Goal: Transaction & Acquisition: Purchase product/service

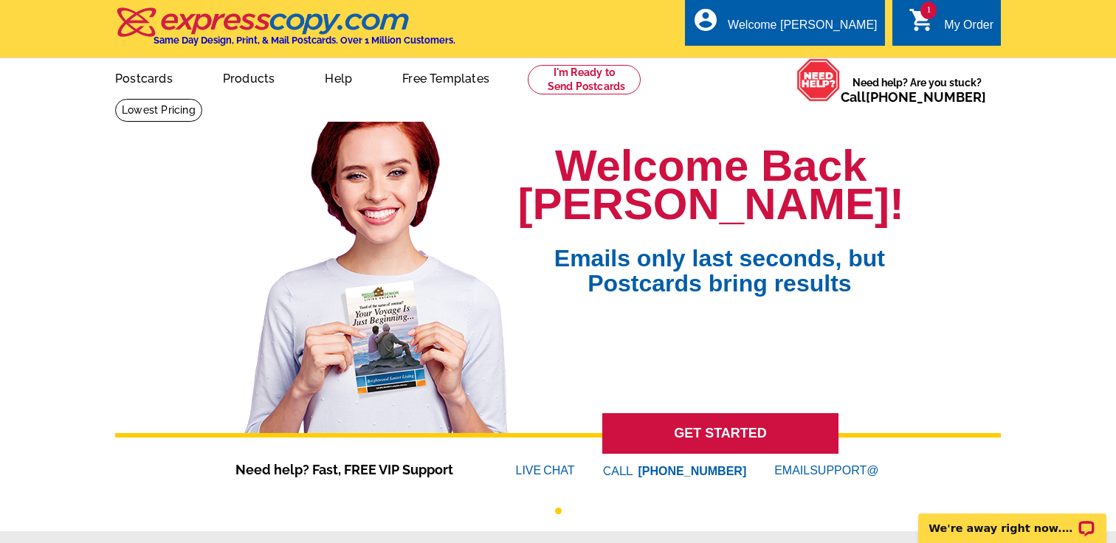
click at [966, 24] on div "My Order" at bounding box center [968, 28] width 49 height 21
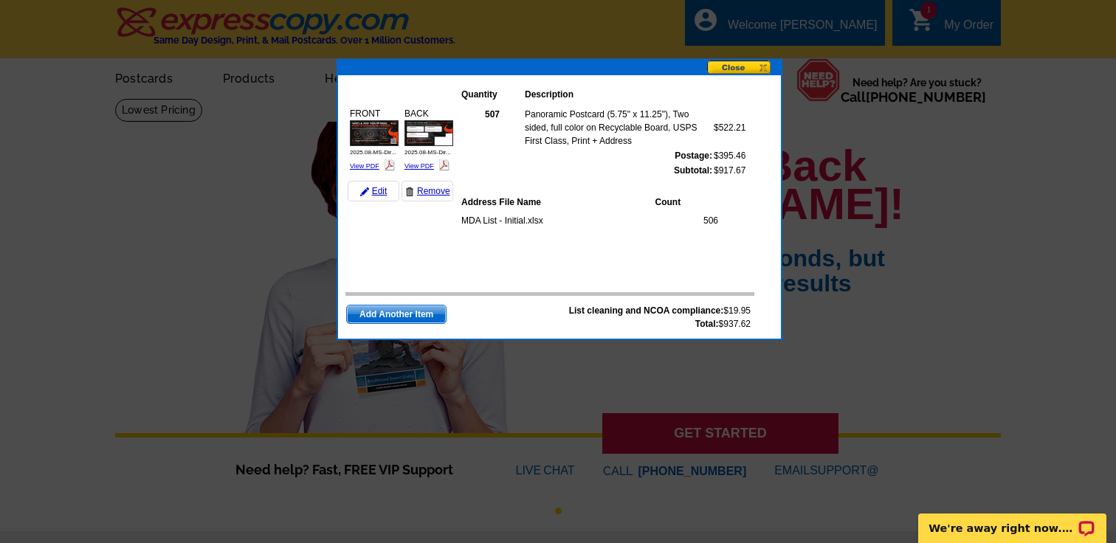
click at [660, 307] on strong "List cleaning and NCOA compliance:" at bounding box center [646, 311] width 155 height 10
copy strong "NCOA"
click at [686, 240] on div "MDA List - Initial.xlsx 506" at bounding box center [599, 237] width 277 height 54
click at [752, 71] on button at bounding box center [744, 69] width 74 height 16
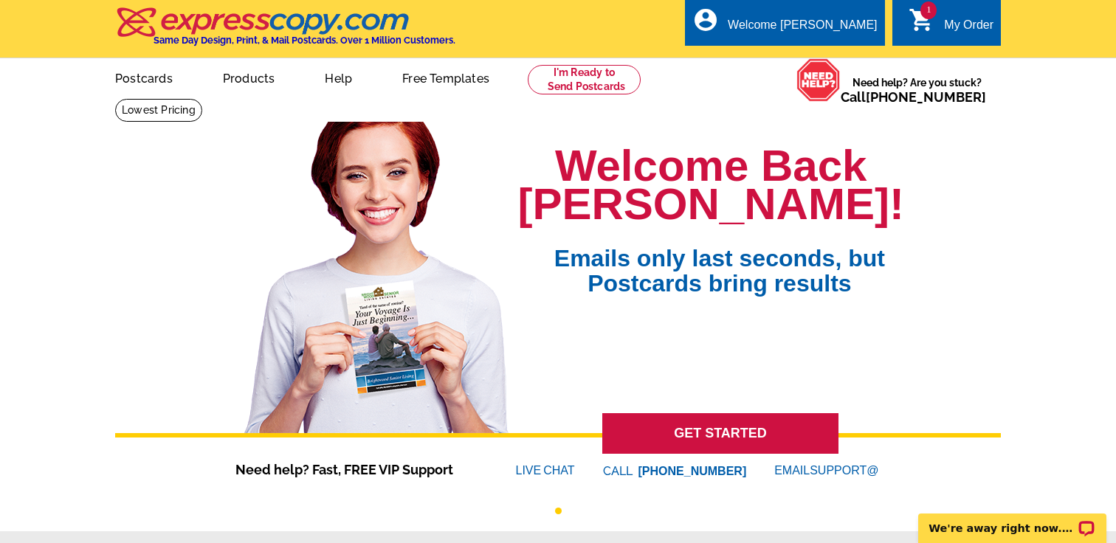
click at [930, 23] on icon "shopping_cart" at bounding box center [922, 20] width 27 height 27
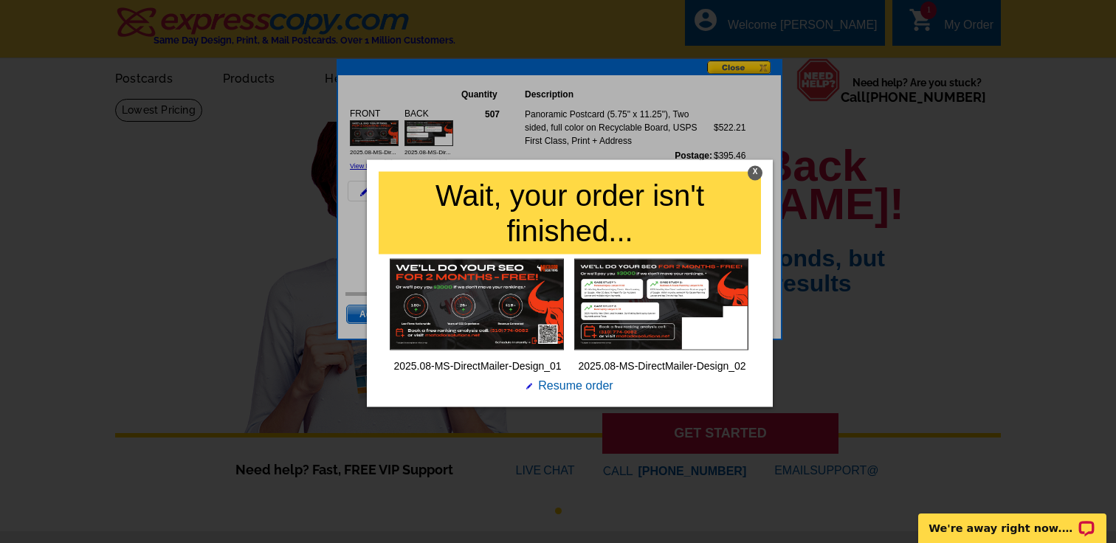
click at [886, 105] on div at bounding box center [558, 271] width 1116 height 543
click at [732, 70] on div at bounding box center [558, 271] width 1116 height 543
click at [760, 168] on div "X" at bounding box center [755, 173] width 15 height 15
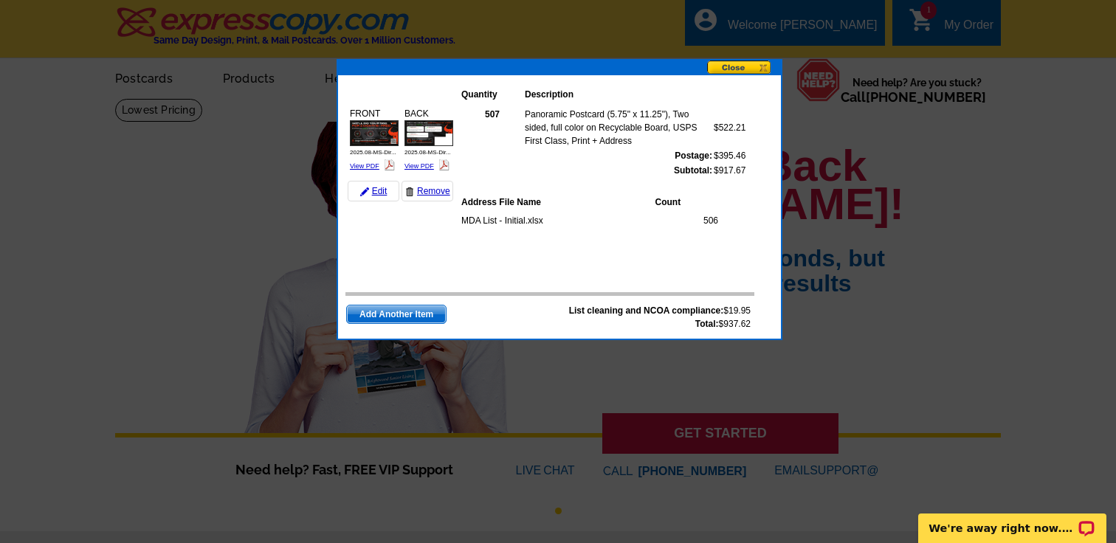
click at [404, 124] on div "BACK 2025.08-MS-Dir... View PDF" at bounding box center [428, 140] width 53 height 70
click at [749, 67] on button at bounding box center [744, 69] width 74 height 16
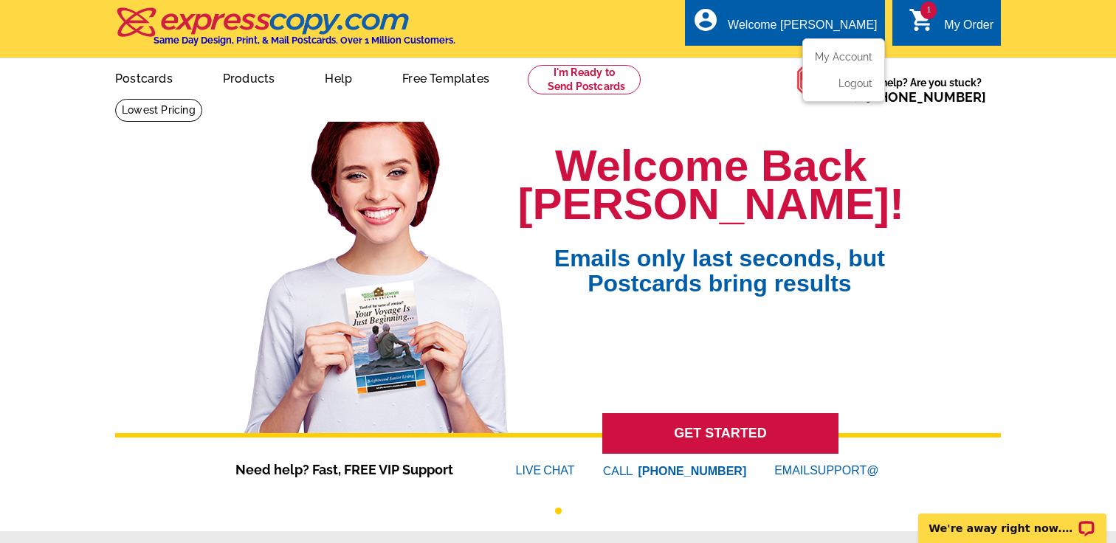
click at [832, 16] on div "account_circle Welcome Nick My Account Logout" at bounding box center [784, 22] width 199 height 47
click at [848, 50] on ul "My Account Logout" at bounding box center [844, 70] width 83 height 64
click at [845, 58] on link "My Account" at bounding box center [841, 56] width 64 height 13
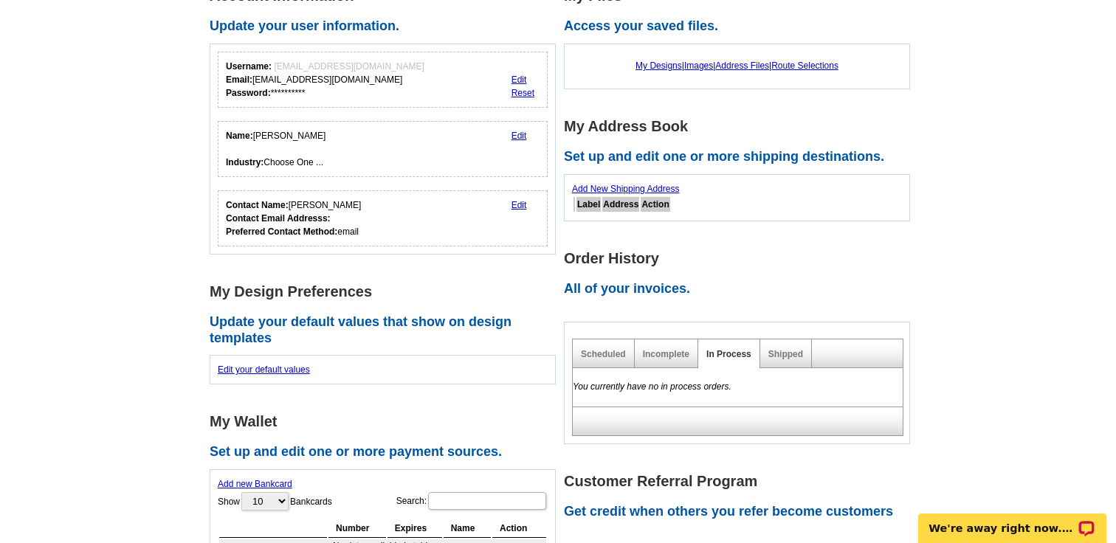
scroll to position [223, 0]
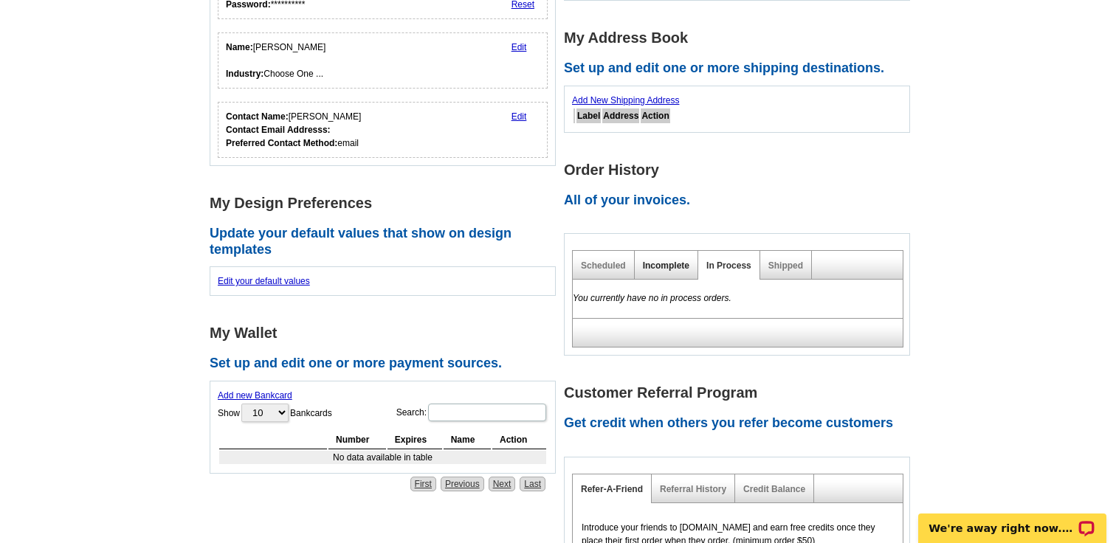
click at [662, 264] on link "Incomplete" at bounding box center [666, 266] width 47 height 10
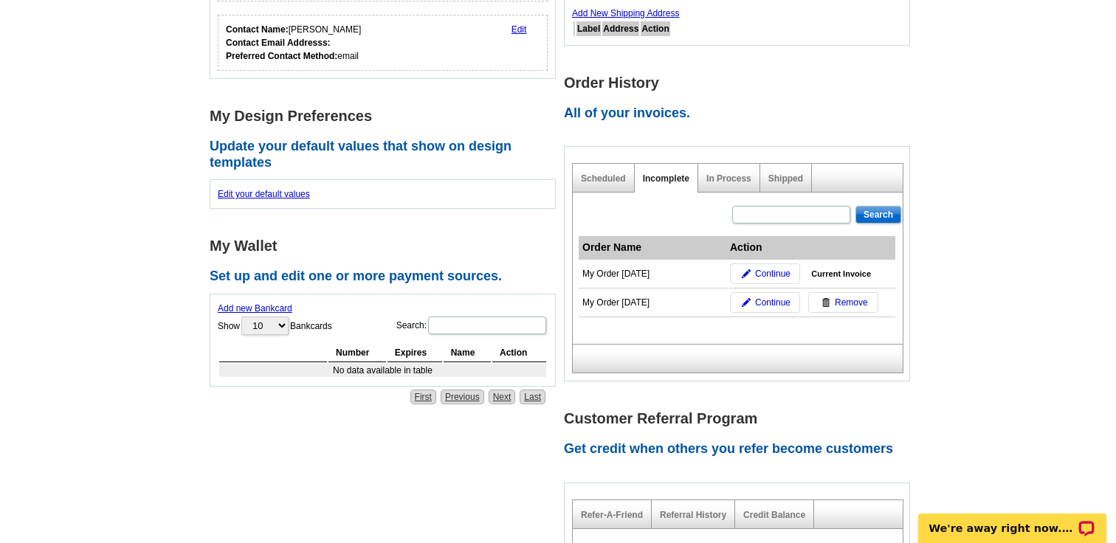
scroll to position [311, 0]
click at [829, 298] on img at bounding box center [826, 302] width 9 height 9
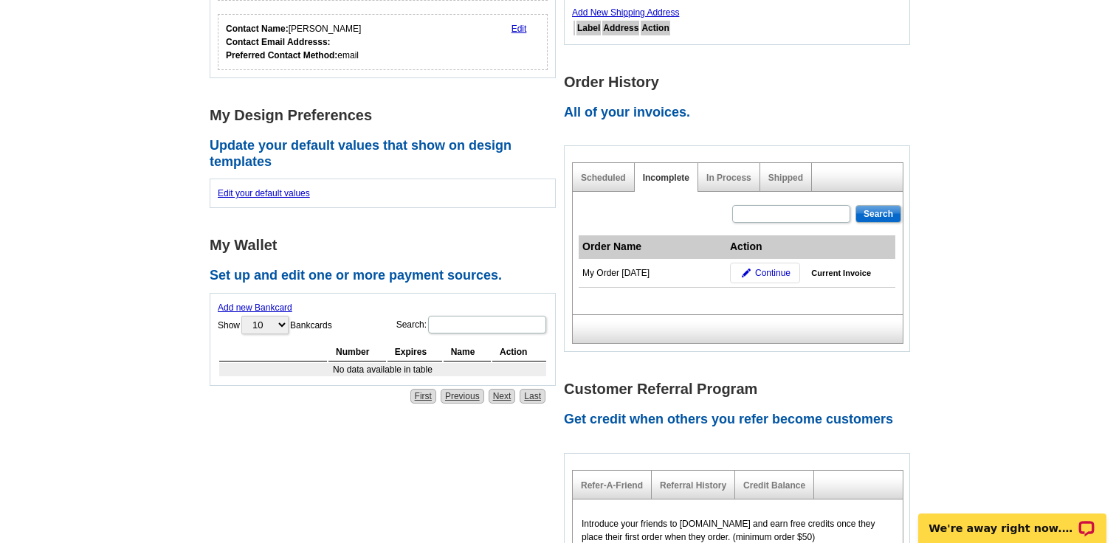
click at [772, 276] on span "Continue" at bounding box center [772, 273] width 35 height 13
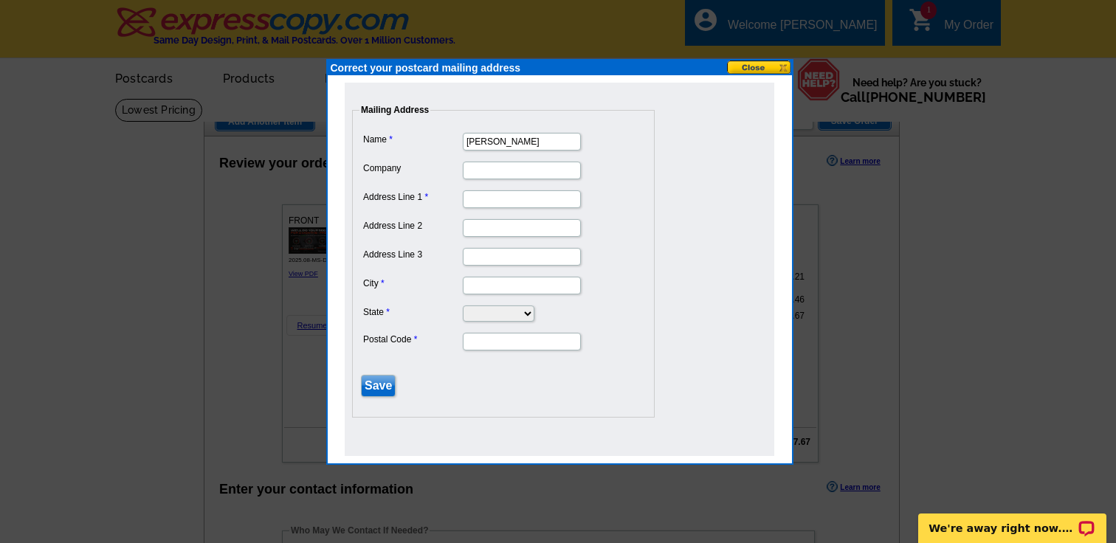
click at [510, 143] on input "[PERSON_NAME]" at bounding box center [522, 142] width 118 height 18
type input "Nich"
click at [510, 143] on input "Name" at bounding box center [522, 142] width 118 height 18
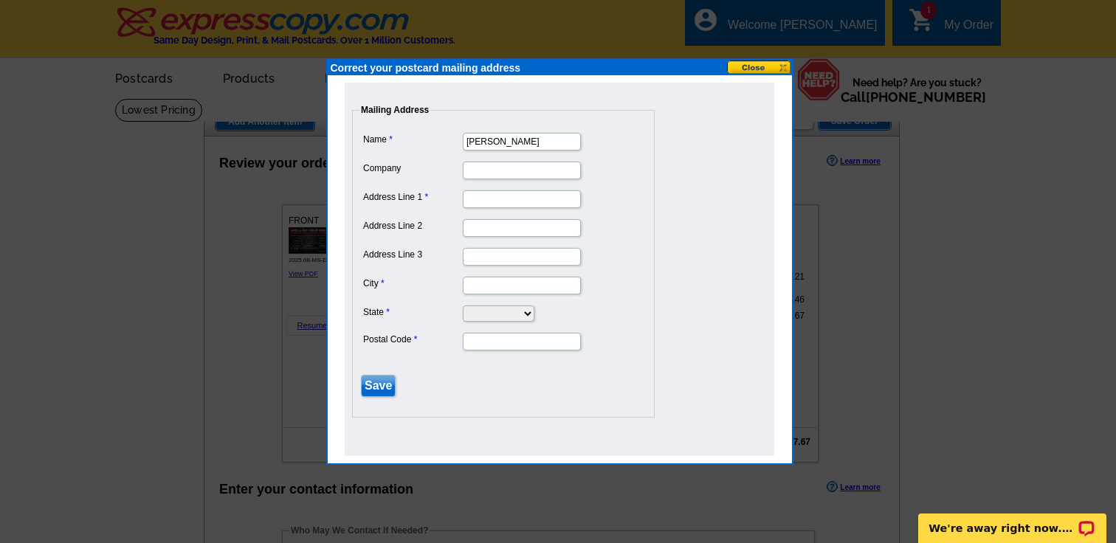
type input "Nicholas Cohen"
type input "Matador"
click at [500, 137] on input "Nicholas Cohen" at bounding box center [522, 142] width 118 height 18
type input "Matador Solutions, LLC"
click at [488, 197] on input "Address Line 1" at bounding box center [522, 200] width 118 height 18
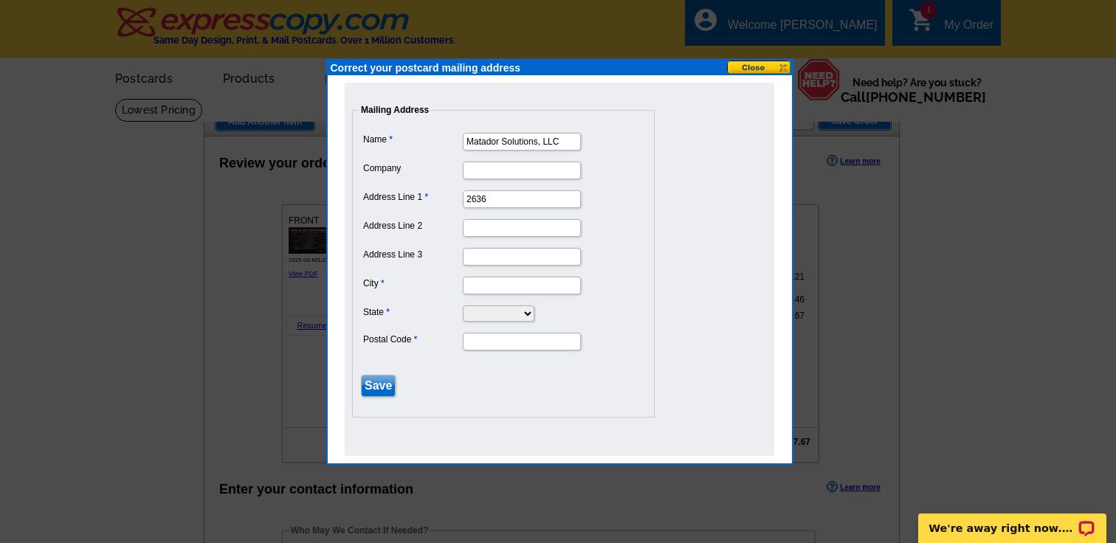
type input "2636 Lincoln Boulevard"
type input "Santa Monica"
select select "CA"
click at [485, 337] on input "90291" at bounding box center [522, 342] width 118 height 18
type input "90405"
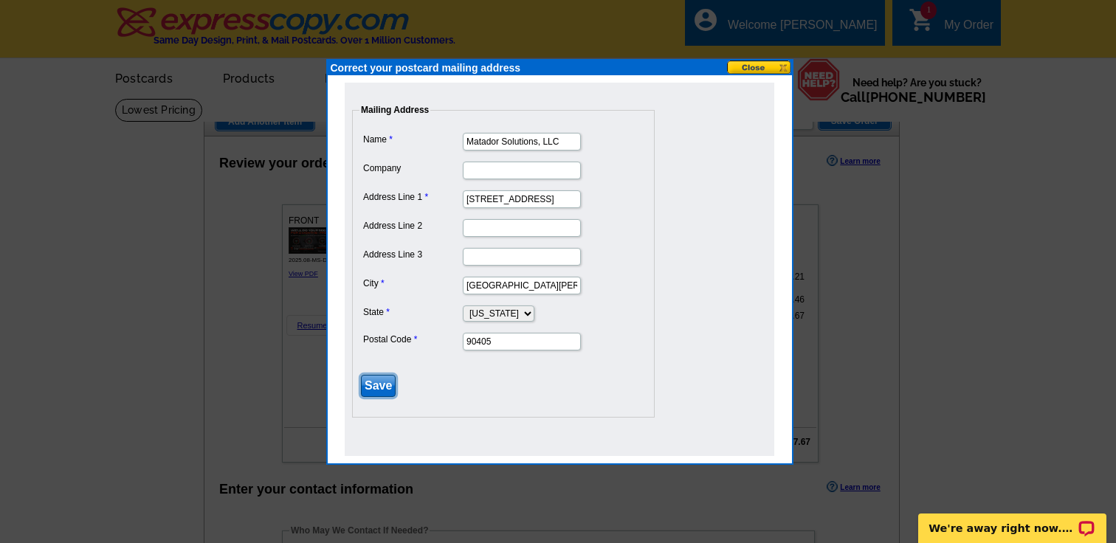
click at [364, 388] on input "Save" at bounding box center [378, 386] width 35 height 22
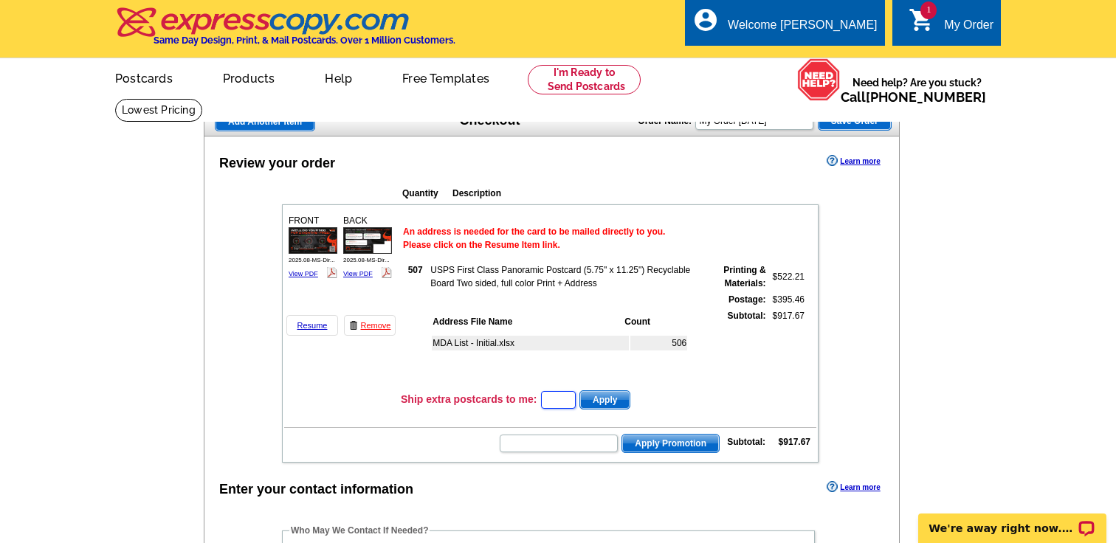
click at [559, 405] on input "text" at bounding box center [558, 400] width 35 height 18
type input "200"
click at [744, 391] on td "Ship extra postcards to me: 200 Apply" at bounding box center [608, 400] width 416 height 22
click at [600, 399] on span "Apply" at bounding box center [604, 400] width 49 height 18
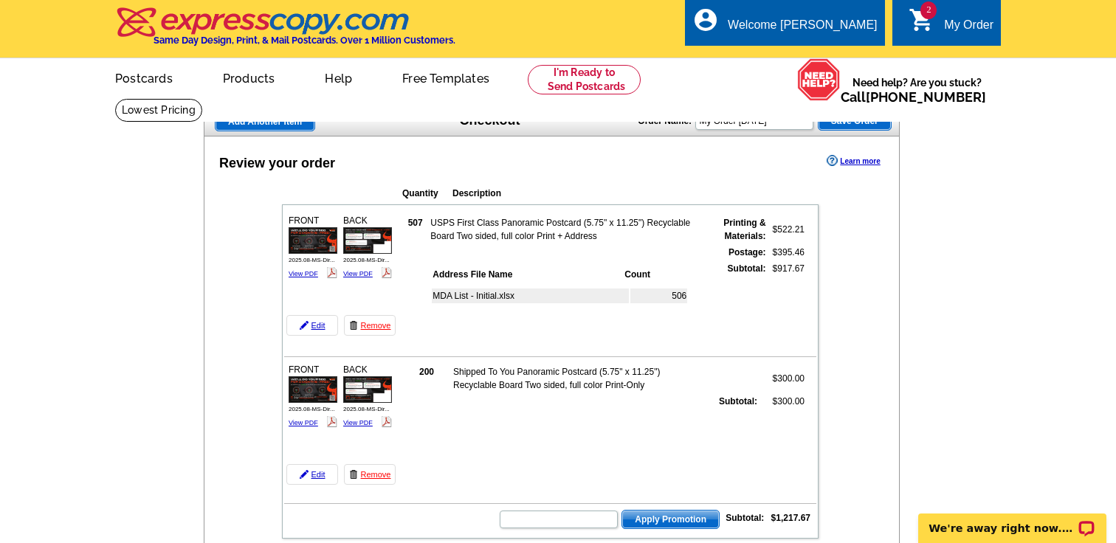
click at [314, 399] on img at bounding box center [313, 390] width 49 height 26
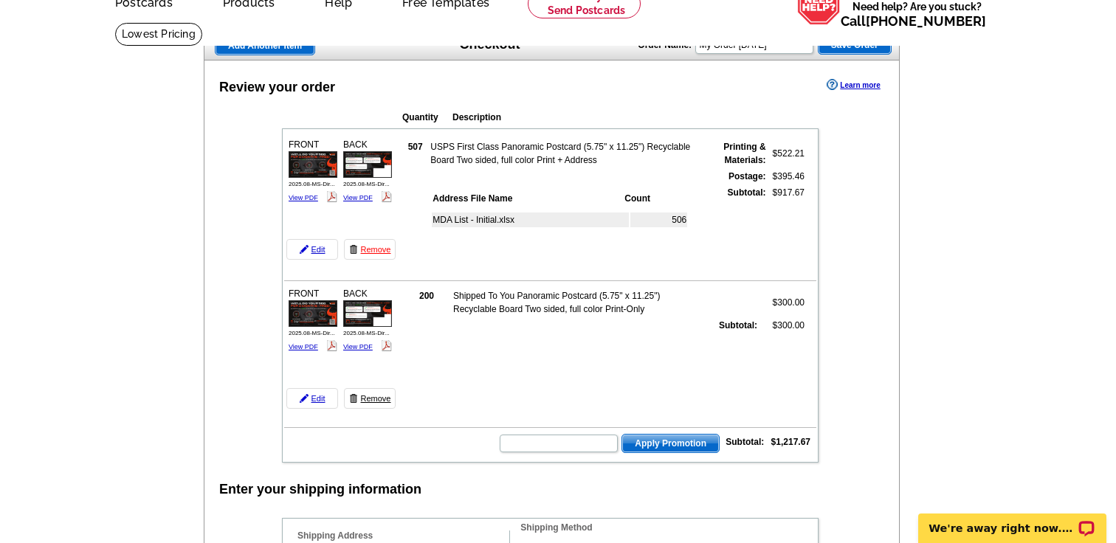
click at [372, 397] on link "Remove" at bounding box center [370, 398] width 52 height 21
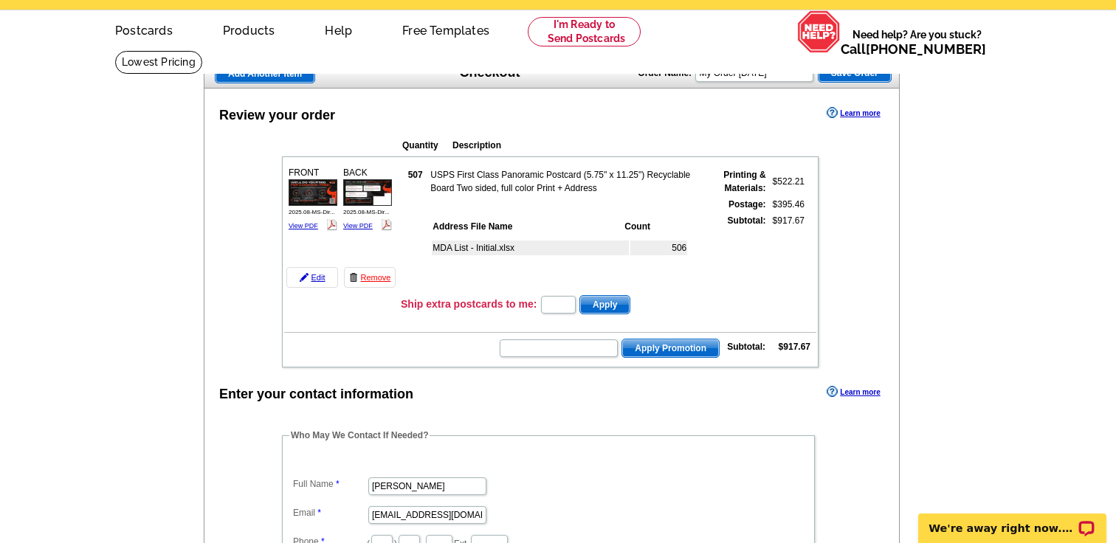
scroll to position [51, 0]
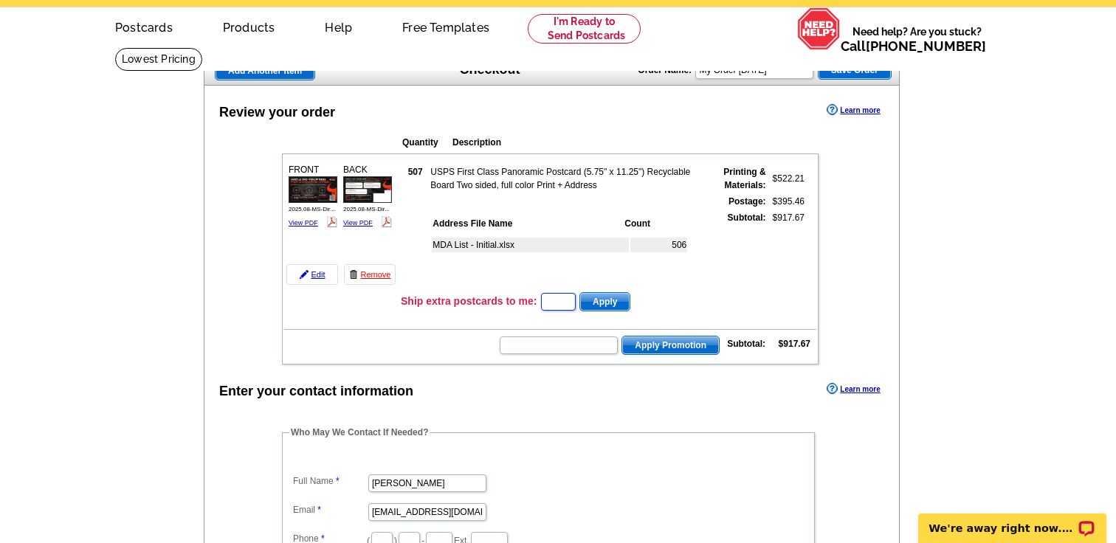
click at [549, 305] on input "text" at bounding box center [558, 302] width 35 height 18
type input "100"
click at [590, 311] on button "Apply" at bounding box center [605, 301] width 51 height 19
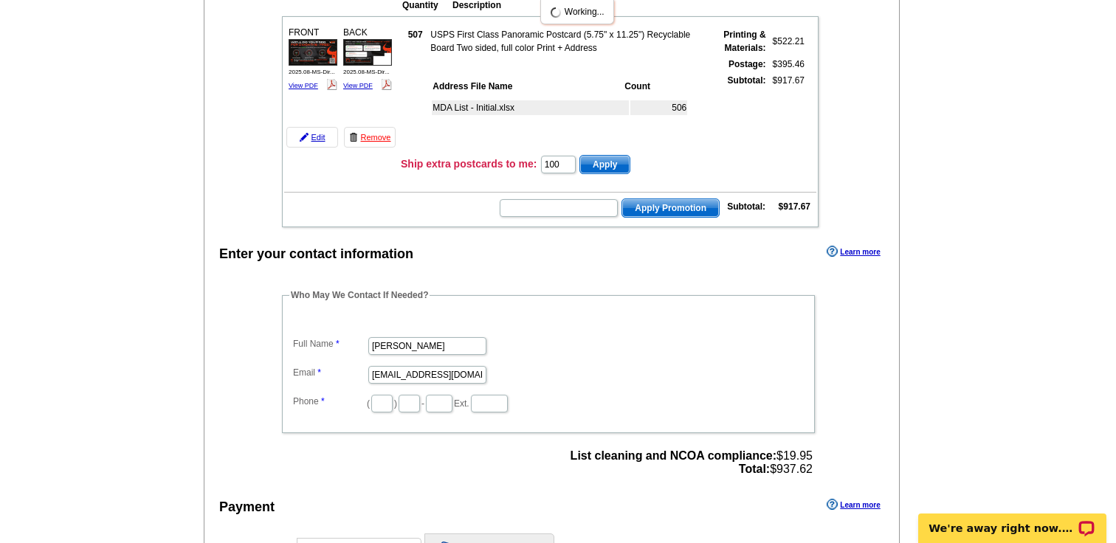
scroll to position [201, 0]
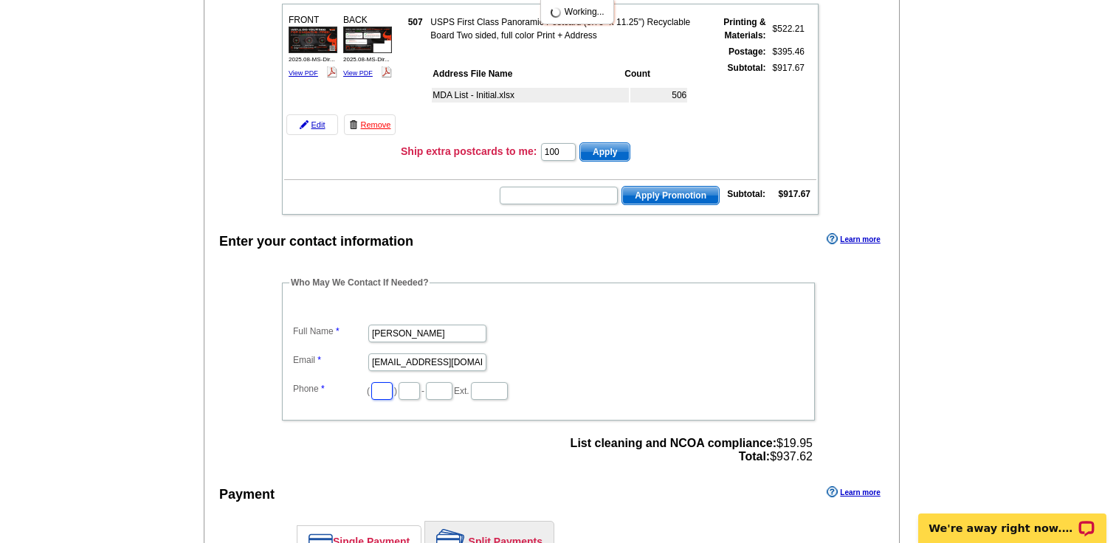
click at [378, 390] on input "text" at bounding box center [381, 391] width 21 height 18
type input "301"
type input "325"
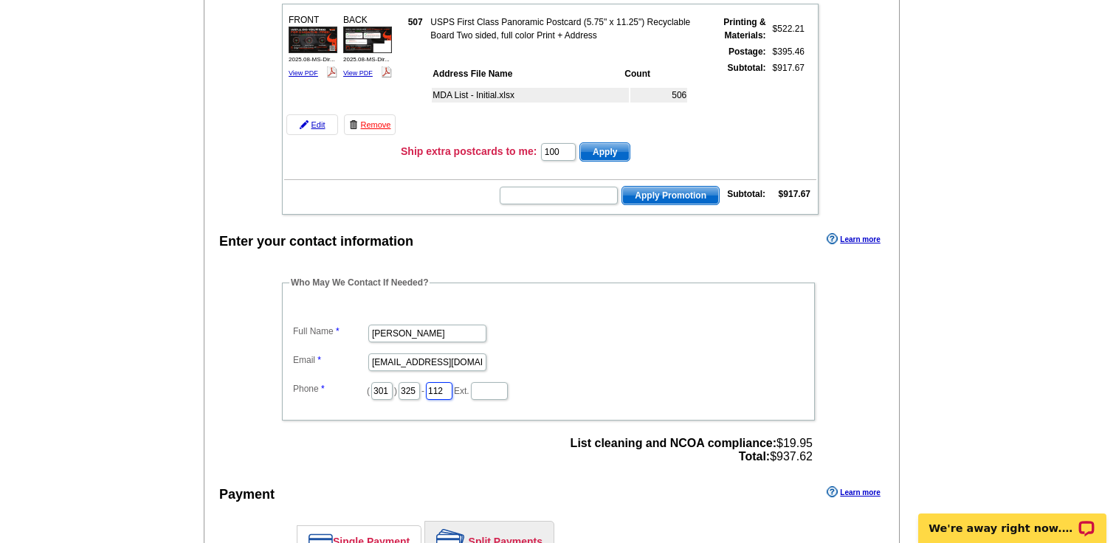
type input "1120"
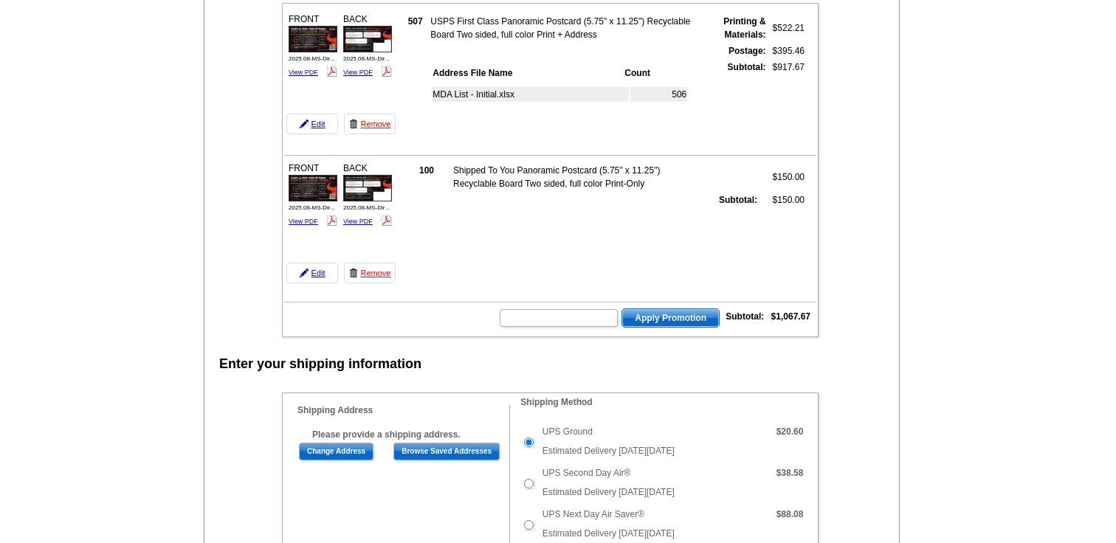
click at [794, 306] on td "Apply Promotion Subtotal: $1,067.67" at bounding box center [550, 316] width 532 height 25
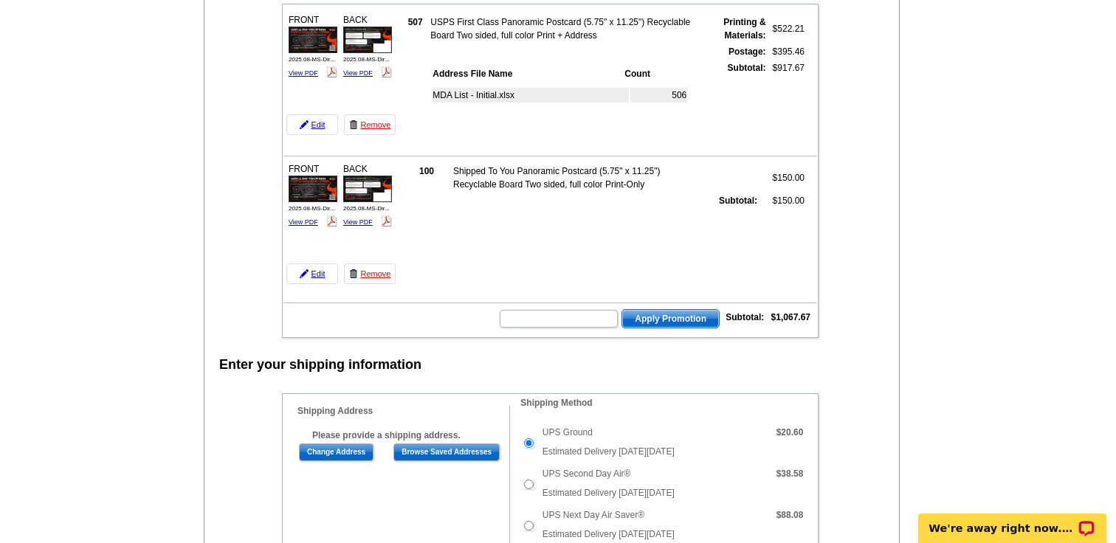
scroll to position [762, 0]
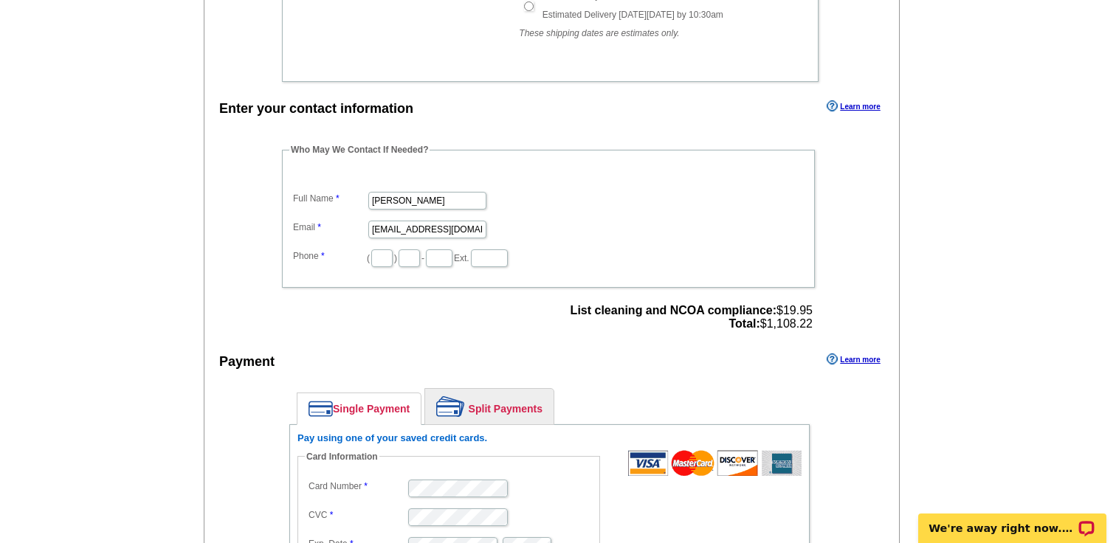
click at [390, 257] on dd "( ) - Ext." at bounding box center [548, 257] width 518 height 23
click at [376, 257] on input "text" at bounding box center [381, 259] width 21 height 18
type input "301"
type input "325"
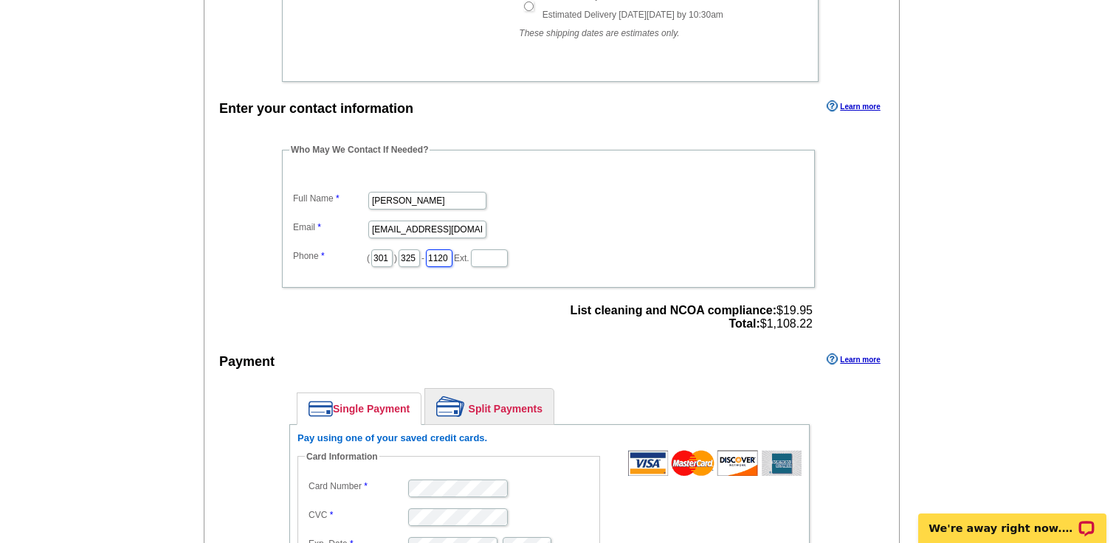
scroll to position [0, 1]
type input "1120"
click at [611, 250] on dd "( 301 ) 325 - 1120 Ext." at bounding box center [548, 257] width 518 height 23
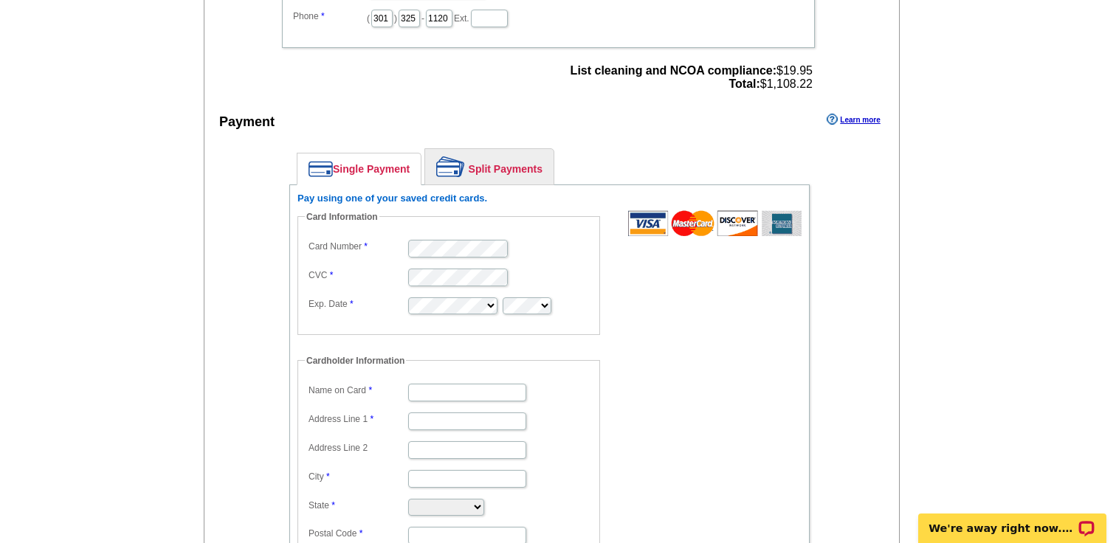
scroll to position [1062, 0]
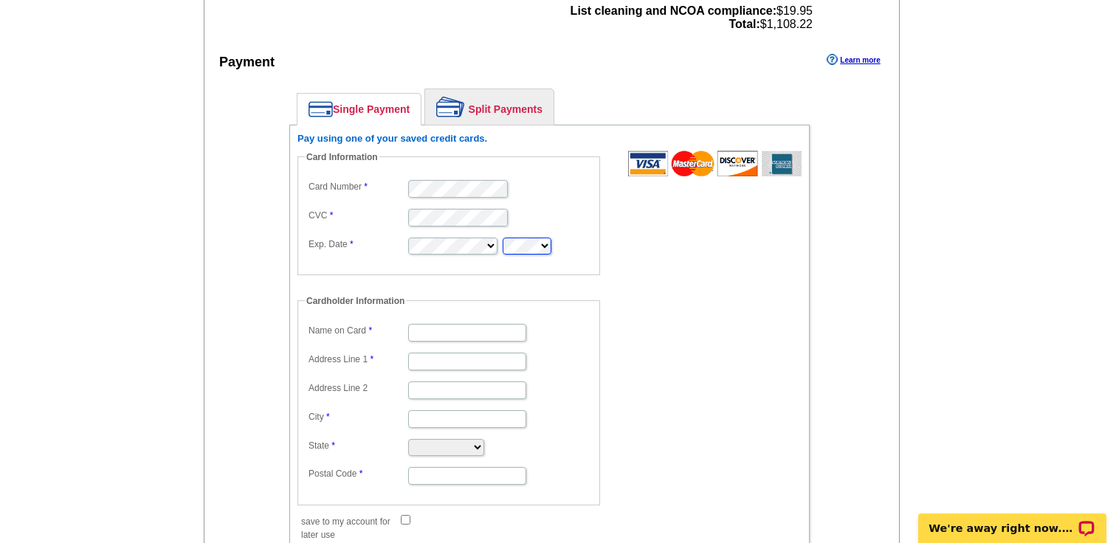
type input "[PERSON_NAME]"
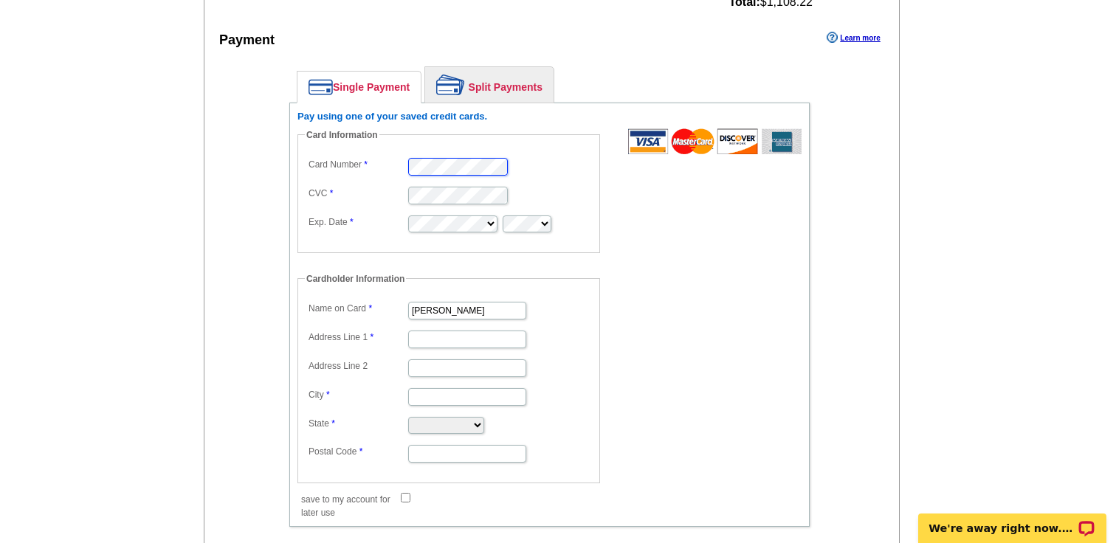
scroll to position [1091, 0]
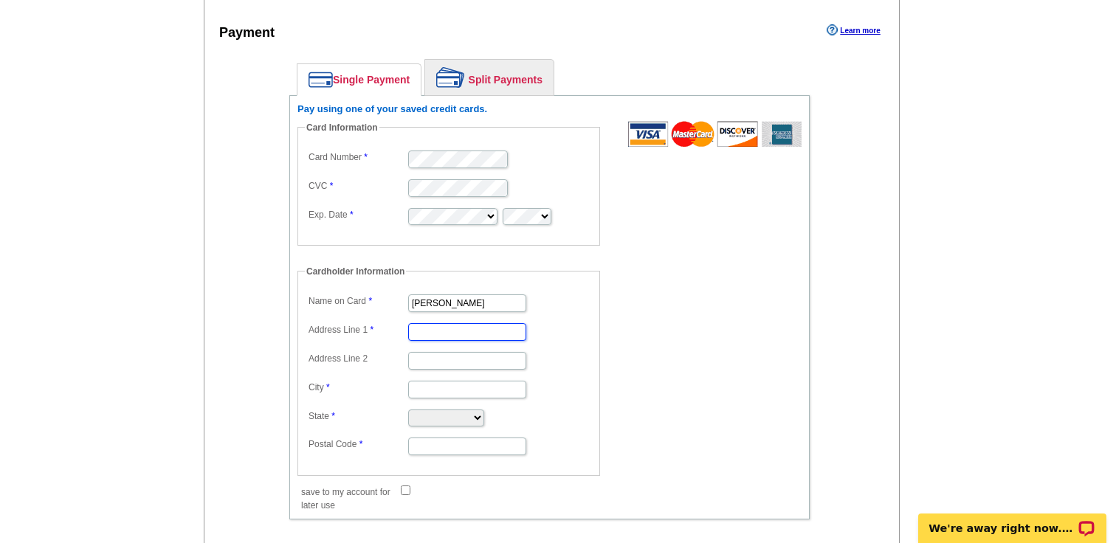
click at [481, 334] on input "Address Line 1" at bounding box center [467, 332] width 118 height 18
type input "[STREET_ADDRESS]"
type input "Malibu"
select select "CA"
type input "90265"
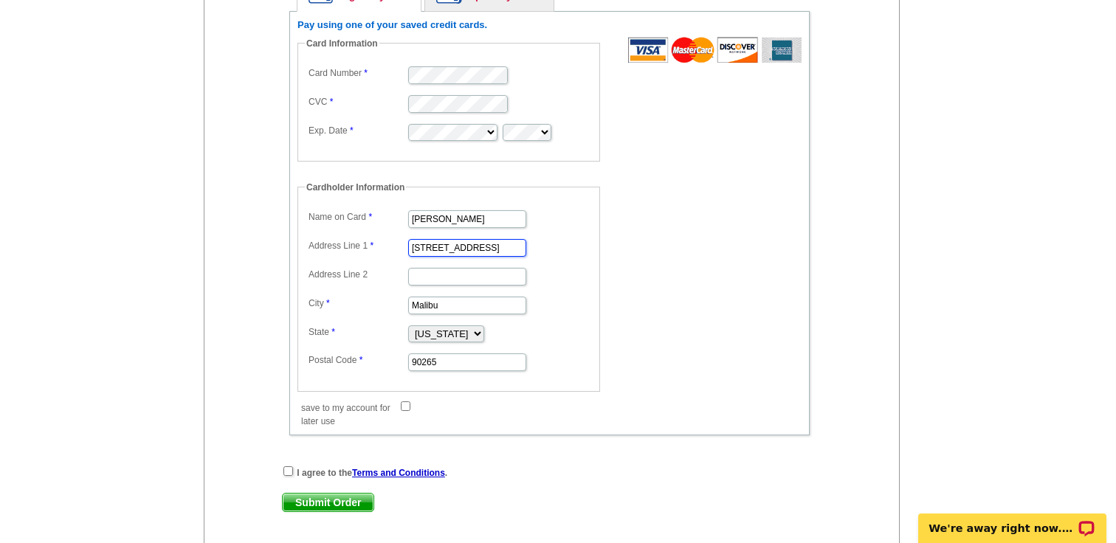
scroll to position [1176, 0]
click at [408, 403] on input "save to my account for later use" at bounding box center [406, 406] width 10 height 10
checkbox input "true"
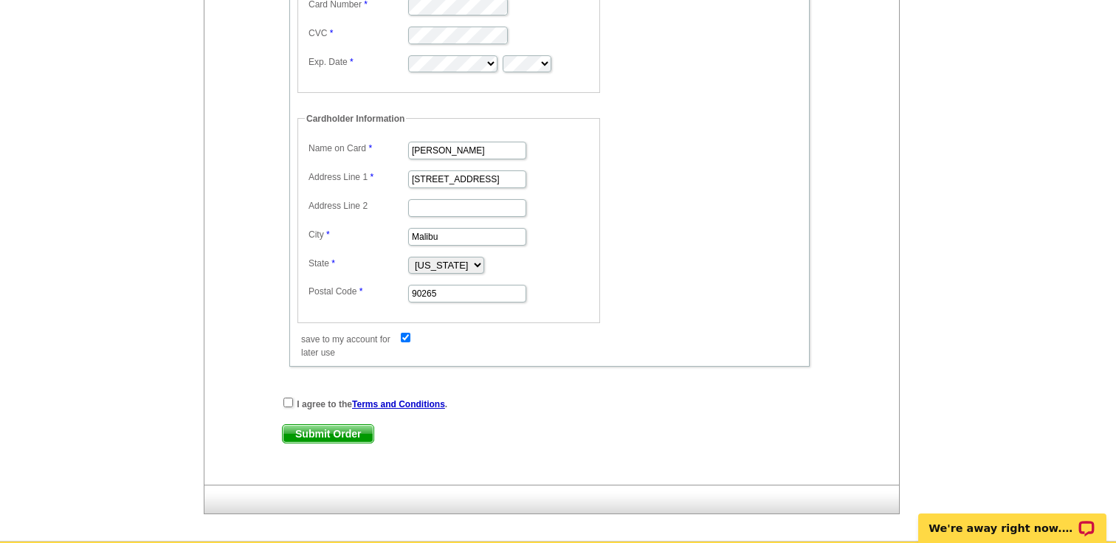
scroll to position [1246, 0]
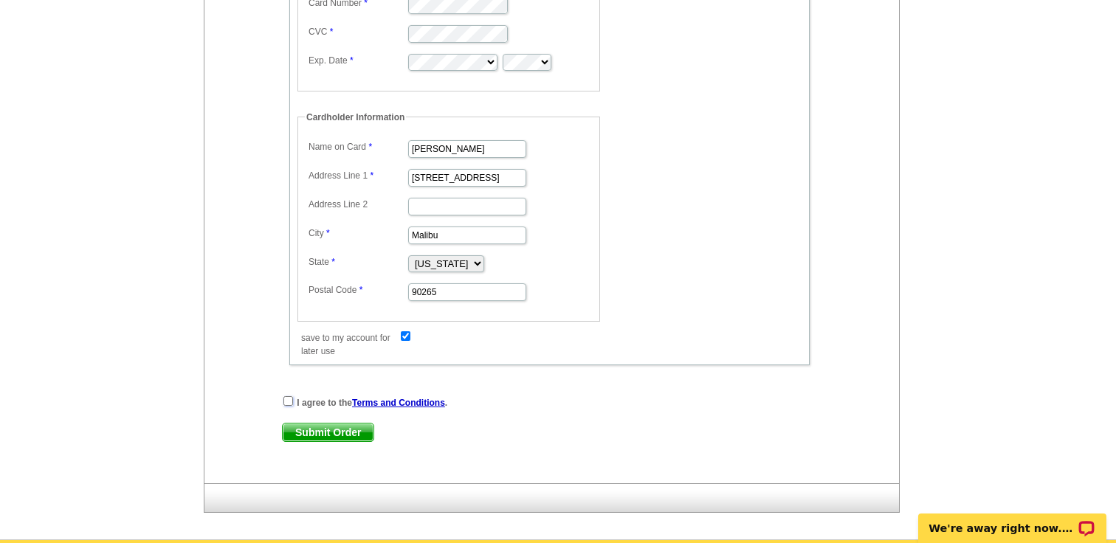
click at [284, 400] on input "checkbox" at bounding box center [289, 402] width 10 height 10
checkbox input "true"
click at [296, 428] on span "Submit Order" at bounding box center [328, 433] width 91 height 18
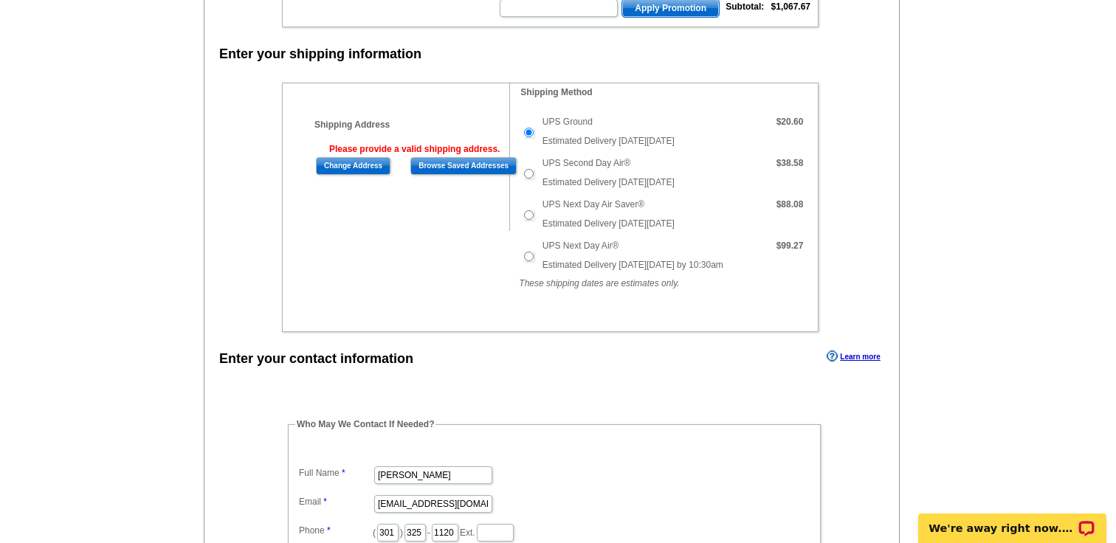
scroll to position [507, 0]
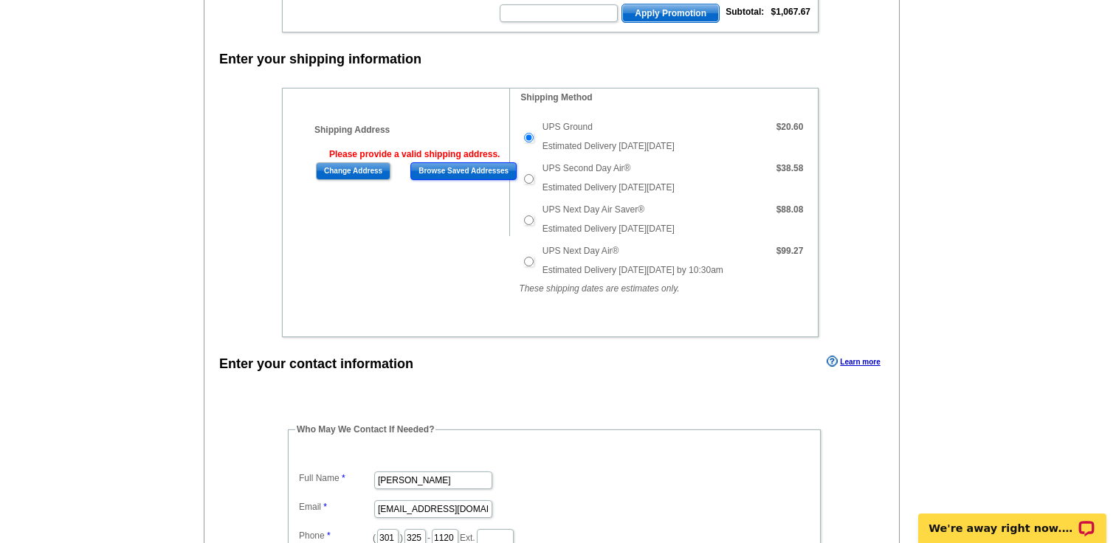
click at [467, 171] on input "Browse Saved Addresses" at bounding box center [464, 171] width 106 height 18
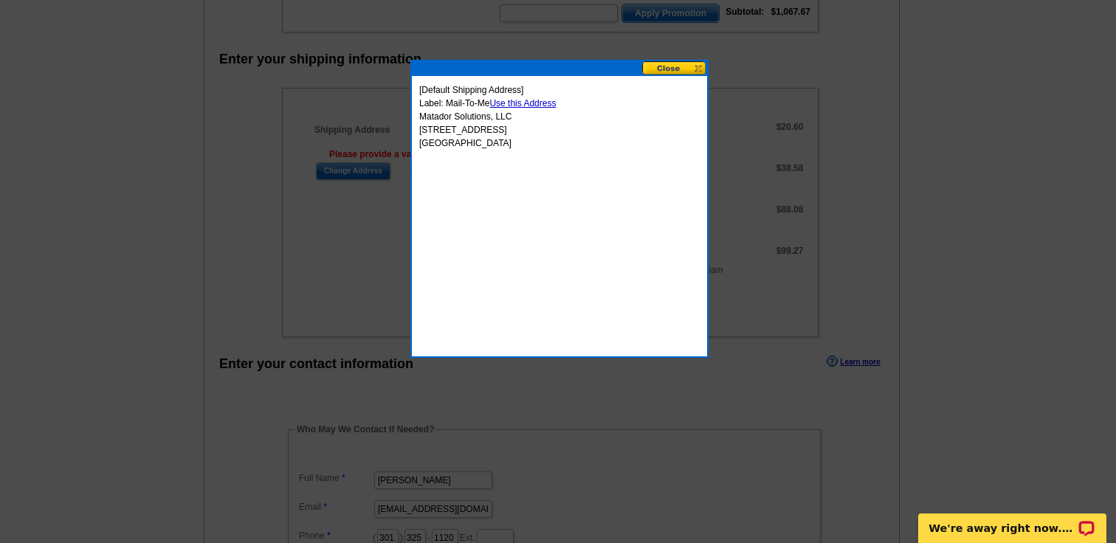
click at [515, 100] on link "Use this Address" at bounding box center [523, 103] width 66 height 10
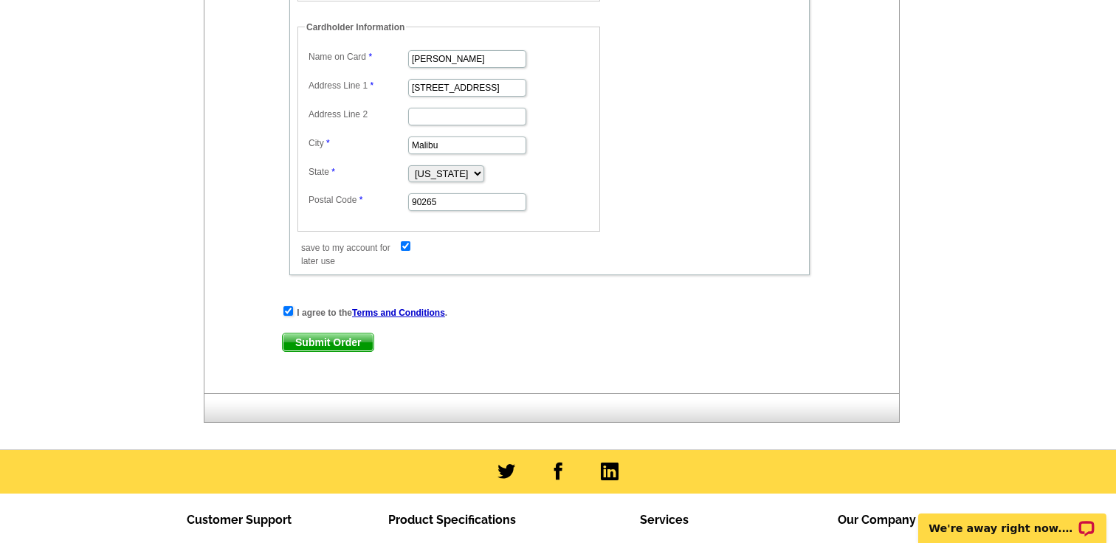
scroll to position [1517, 0]
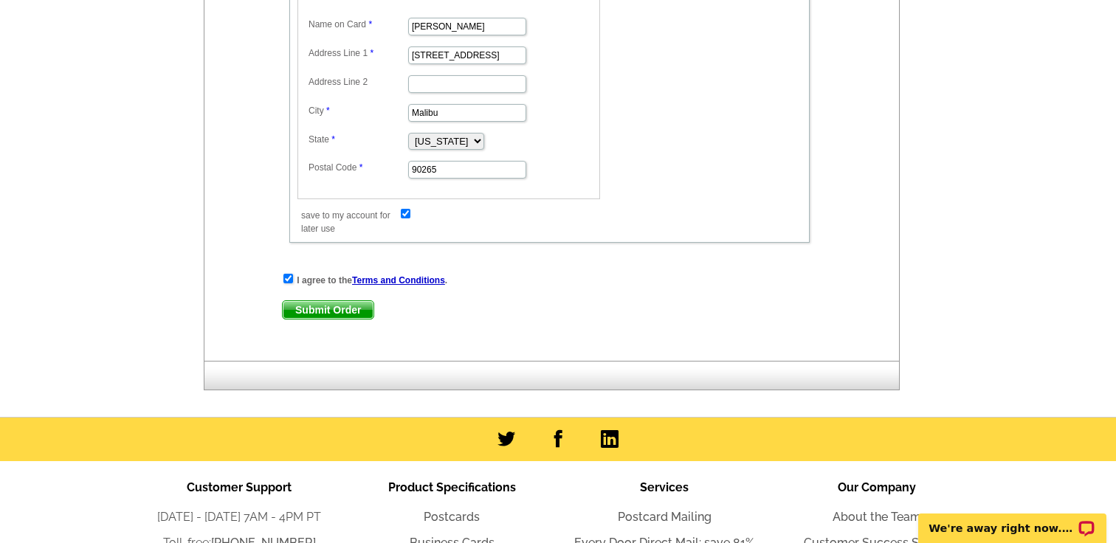
click at [345, 308] on span "Submit Order" at bounding box center [328, 310] width 91 height 18
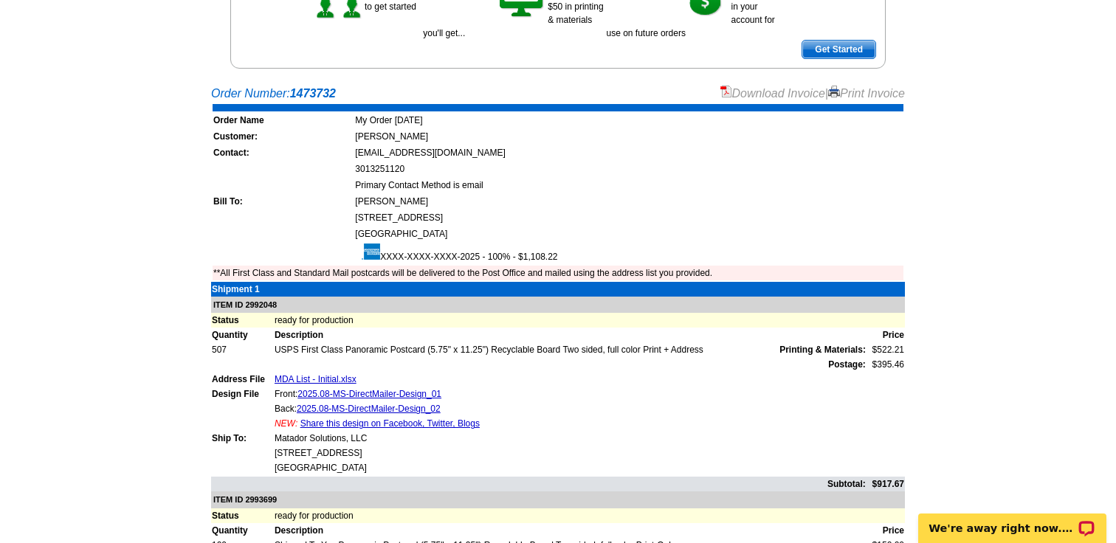
scroll to position [272, 0]
